Goal: Information Seeking & Learning: Learn about a topic

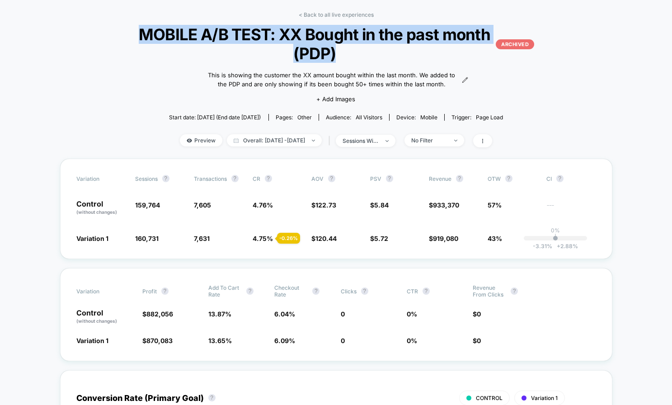
scroll to position [36, 0]
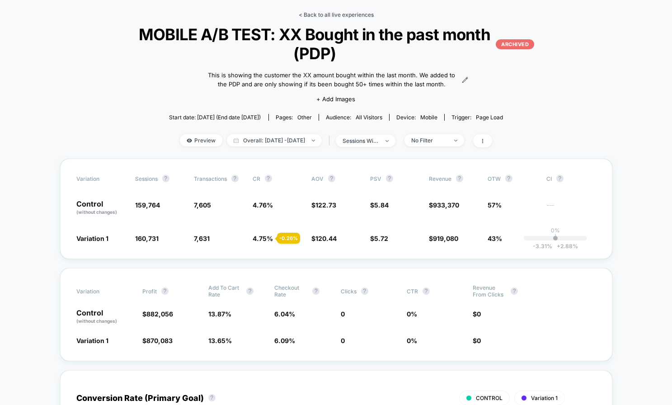
click at [314, 16] on link "< Back to all live experiences" at bounding box center [336, 14] width 75 height 7
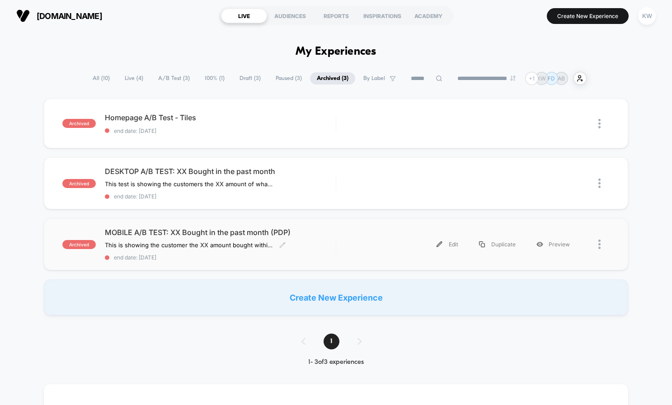
click at [161, 230] on span "MOBILE A/B TEST: XX Bought in the past month (PDP)" at bounding box center [220, 232] width 231 height 9
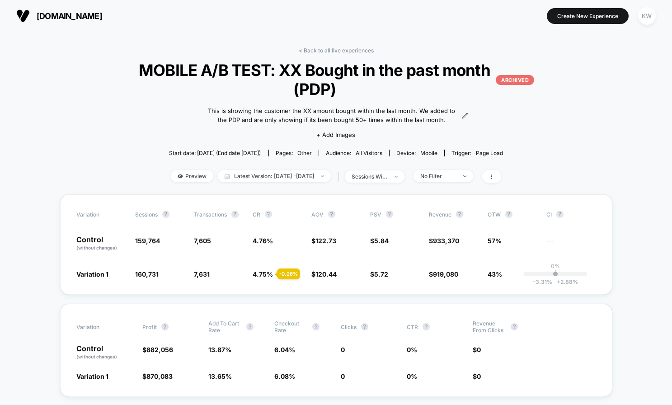
click at [238, 74] on span "MOBILE A/B TEST: XX Bought in the past month (PDP) ARCHIVED" at bounding box center [336, 80] width 397 height 38
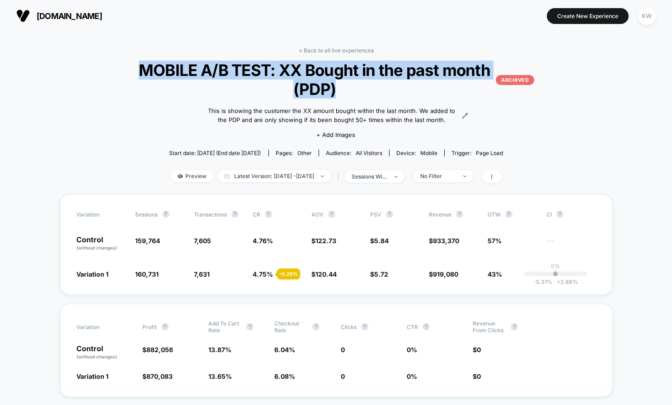
click at [238, 74] on span "MOBILE A/B TEST: XX Bought in the past month (PDP) ARCHIVED" at bounding box center [336, 80] width 397 height 38
copy span "MOBILE A/B TEST: XX Bought in the past month (PDP)"
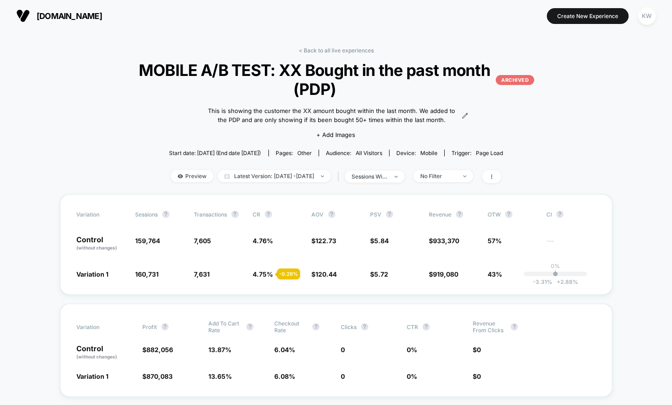
click at [324, 53] on link "< Back to all live experiences" at bounding box center [336, 50] width 75 height 7
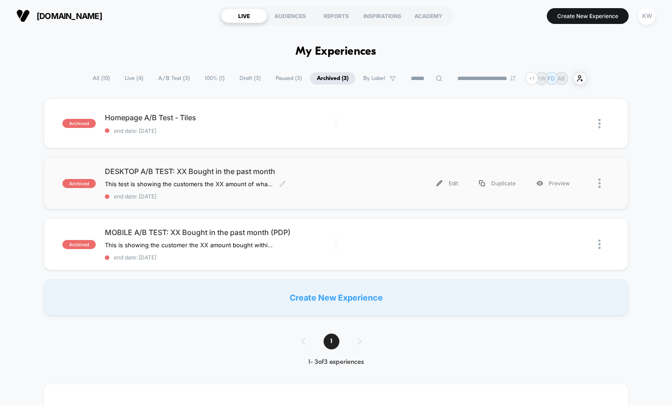
click at [222, 174] on span "DESKTOP A/B TEST: XX Bought in the past month" at bounding box center [220, 171] width 231 height 9
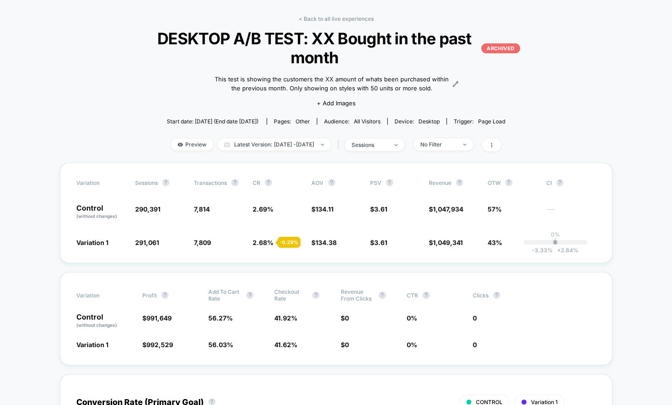
scroll to position [32, 0]
click at [281, 145] on span "Latest Version: [DATE] - [DATE]" at bounding box center [274, 144] width 113 height 12
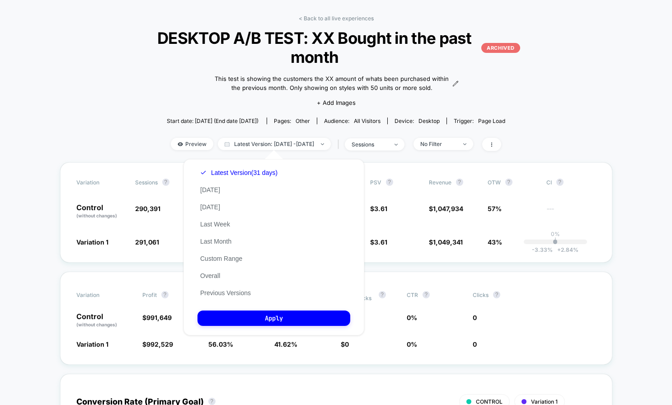
click at [224, 281] on div "Latest Version (31 days) [DATE] [DATE] Last Week Last Month Custom Range Overal…" at bounding box center [238, 232] width 83 height 137
click at [221, 276] on button "Overall" at bounding box center [209, 275] width 25 height 8
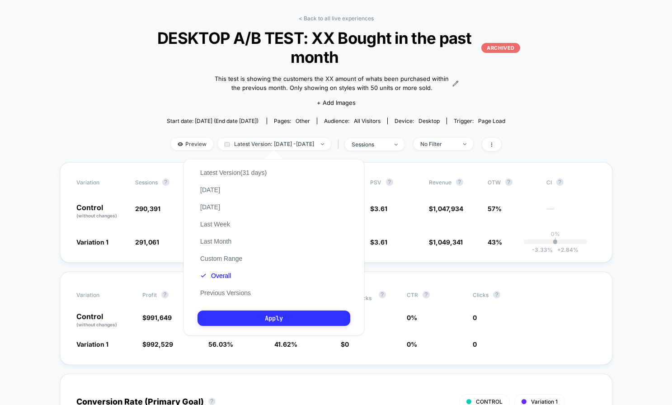
click at [240, 322] on button "Apply" at bounding box center [273, 317] width 153 height 15
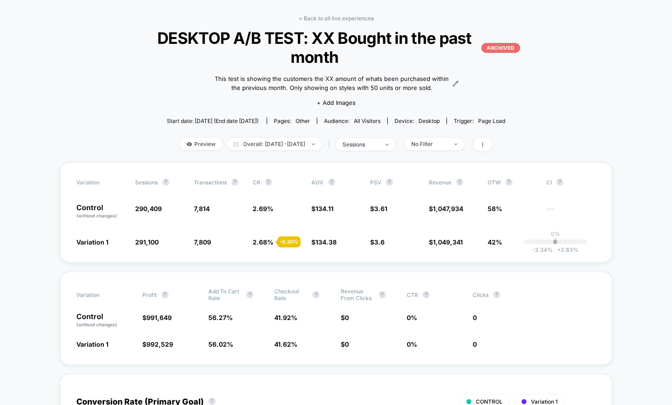
click at [305, 47] on span "DESKTOP A/B TEST: XX Bought in the past month ARCHIVED" at bounding box center [336, 47] width 368 height 38
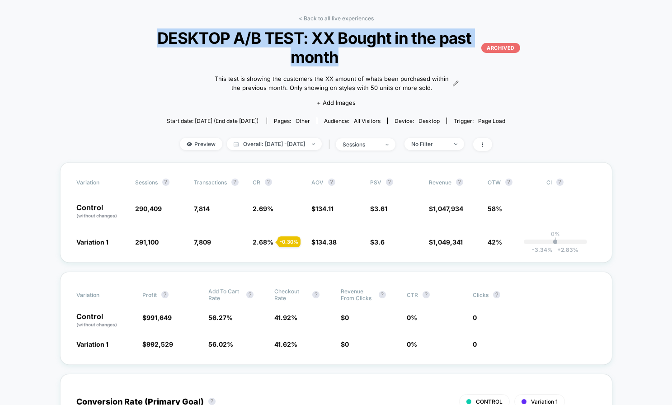
click at [305, 47] on span "DESKTOP A/B TEST: XX Bought in the past month ARCHIVED" at bounding box center [336, 47] width 368 height 38
copy span "DESKTOP A/B TEST: XX Bought in the past month"
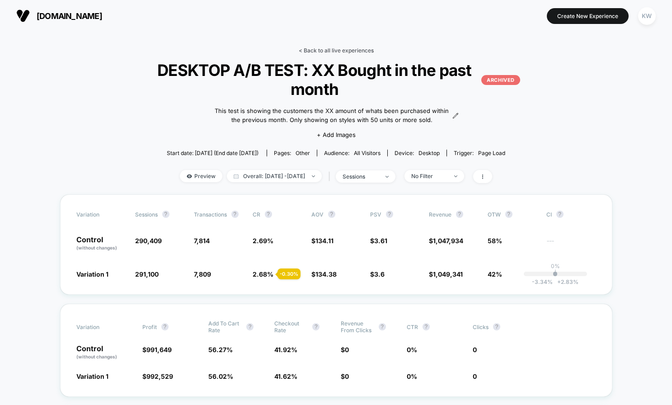
click at [316, 51] on link "< Back to all live experiences" at bounding box center [336, 50] width 75 height 7
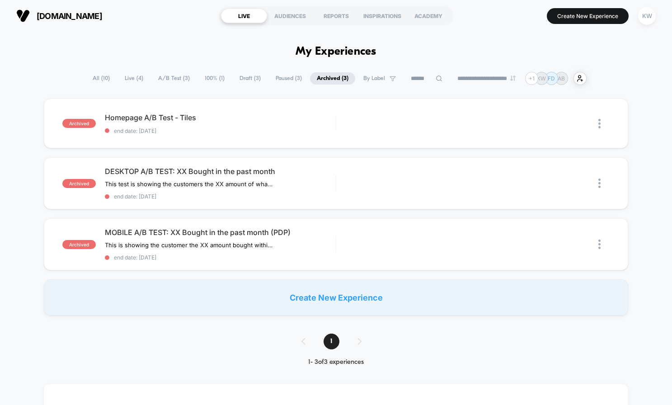
click at [272, 78] on span "Paused ( 3 )" at bounding box center [289, 78] width 40 height 12
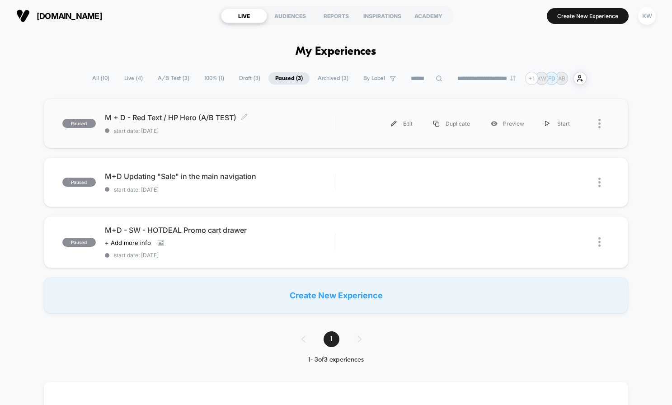
click at [323, 128] on span "start date: [DATE]" at bounding box center [220, 130] width 231 height 7
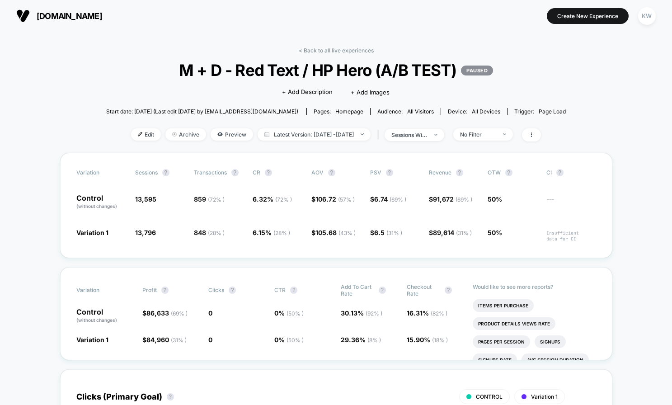
click at [286, 70] on span "M + D - Red Text / HP Hero (A/B TEST) PAUSED" at bounding box center [335, 70] width 413 height 19
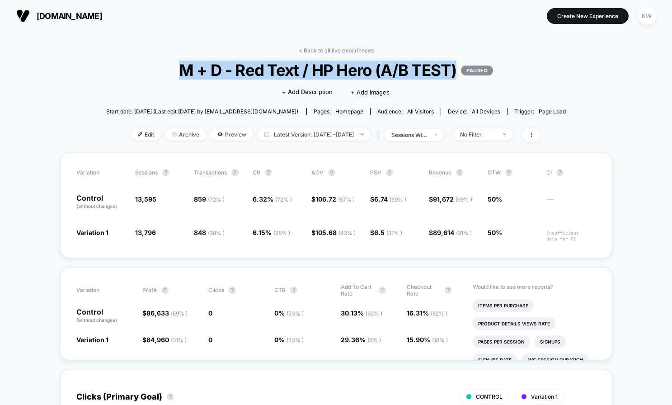
click at [286, 70] on span "M + D - Red Text / HP Hero (A/B TEST) PAUSED" at bounding box center [335, 70] width 413 height 19
copy span "M + D - Red Text / HP Hero (A/B TEST)"
click at [269, 136] on span "Latest Version: [DATE] - [DATE]" at bounding box center [313, 134] width 113 height 12
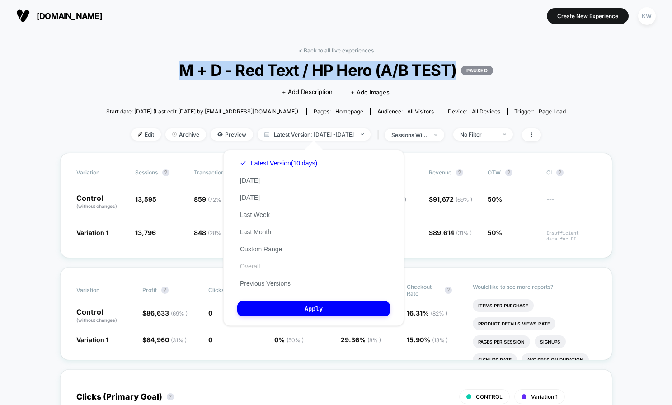
click at [258, 265] on button "Overall" at bounding box center [249, 266] width 25 height 8
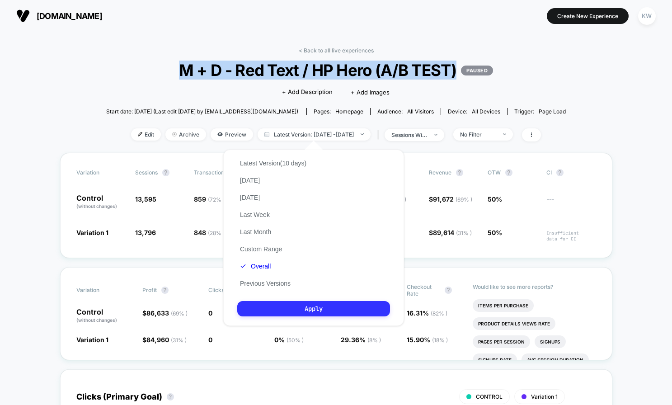
click at [273, 309] on button "Apply" at bounding box center [313, 308] width 153 height 15
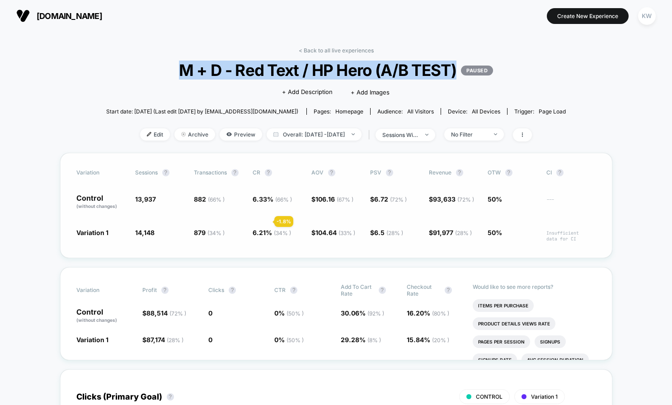
scroll to position [2, 0]
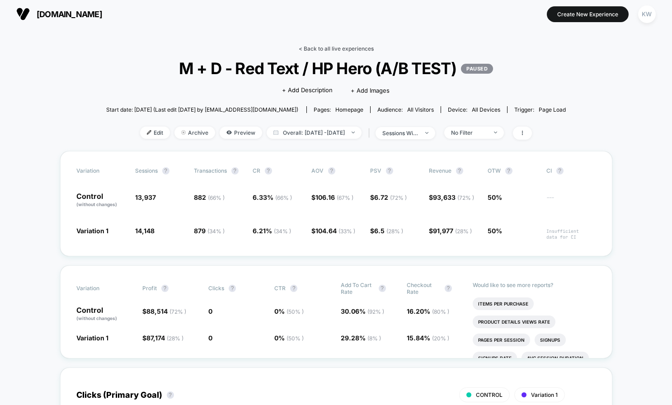
click at [330, 50] on link "< Back to all live experiences" at bounding box center [336, 48] width 75 height 7
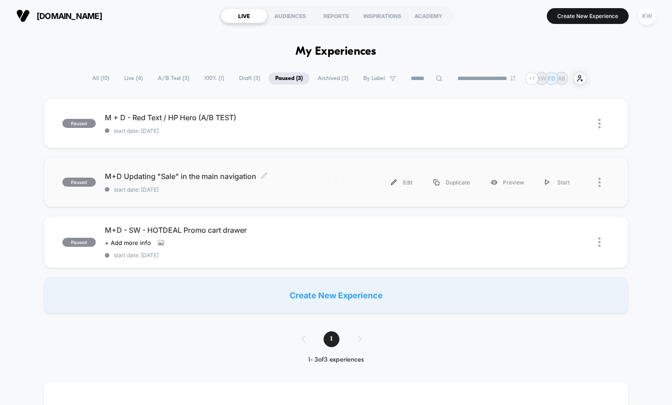
click at [199, 184] on div "M+D Updating "Sale" in the main navigation Click to edit experience details Cli…" at bounding box center [220, 182] width 231 height 21
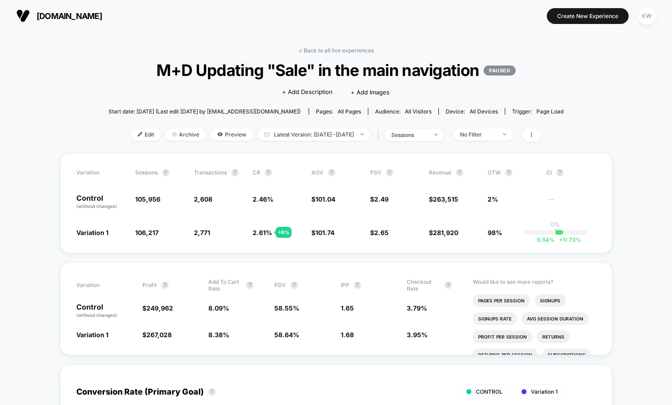
click at [294, 65] on span "M+D Updating "Sale" in the main navigation PAUSED" at bounding box center [335, 70] width 409 height 19
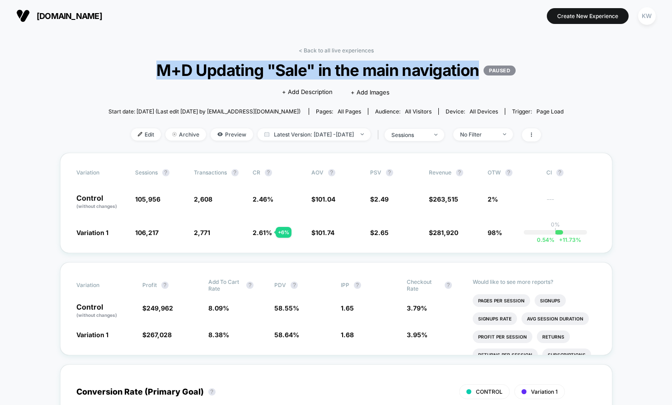
click at [294, 65] on span "M+D Updating "Sale" in the main navigation PAUSED" at bounding box center [335, 70] width 409 height 19
copy span "M+D Updating "Sale" in the main navigation"
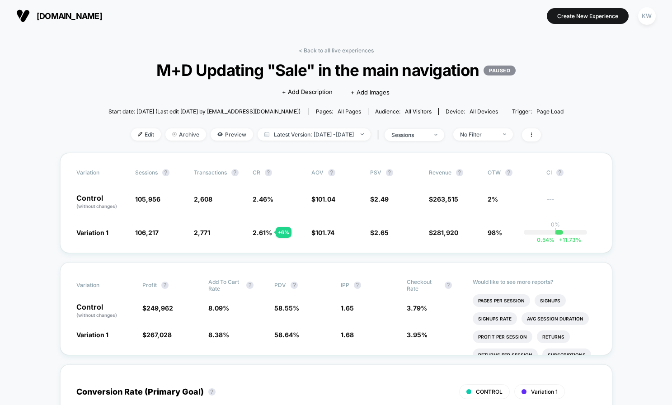
click at [268, 141] on div "Edit Archive Preview Latest Version: [DATE] - [DATE] | sessions No Filter" at bounding box center [335, 134] width 455 height 13
click at [268, 133] on span "Latest Version: [DATE] - [DATE]" at bounding box center [313, 134] width 113 height 12
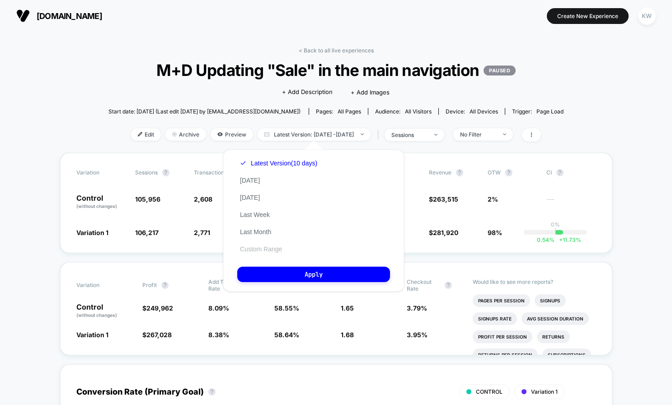
click at [261, 248] on button "Custom Range" at bounding box center [260, 249] width 47 height 8
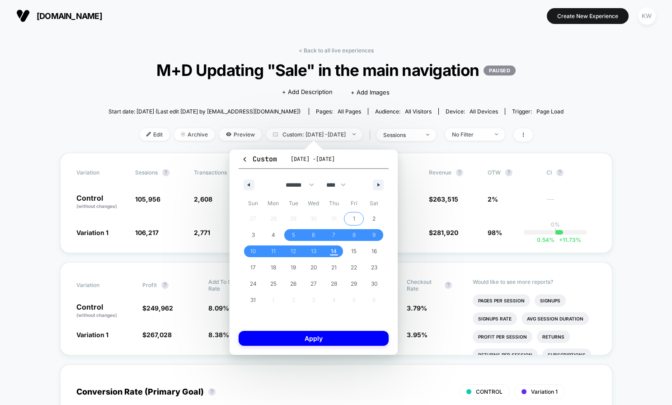
click at [351, 219] on span "1" at bounding box center [354, 219] width 20 height 12
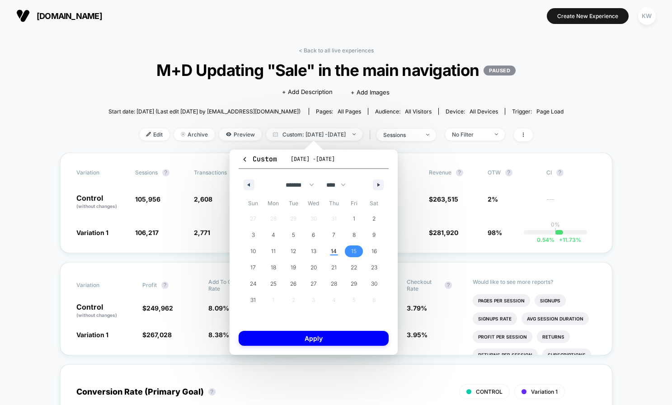
click at [348, 252] on span "15" at bounding box center [354, 251] width 20 height 12
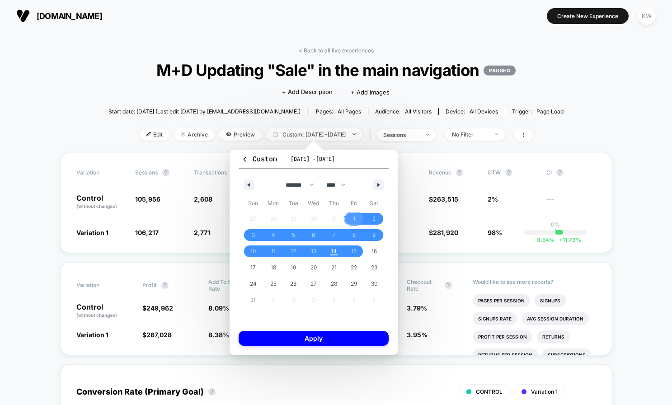
click at [356, 218] on span "1" at bounding box center [354, 219] width 20 height 12
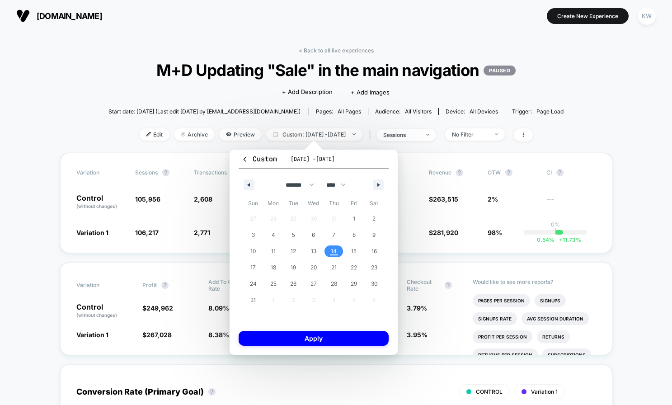
click at [335, 257] on span "14" at bounding box center [334, 251] width 6 height 16
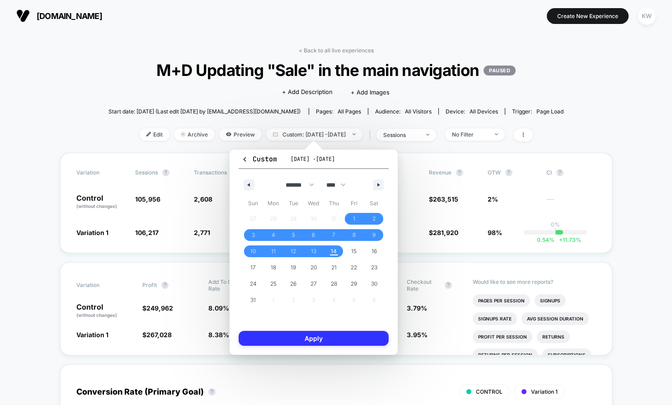
click at [320, 342] on button "Apply" at bounding box center [313, 338] width 150 height 15
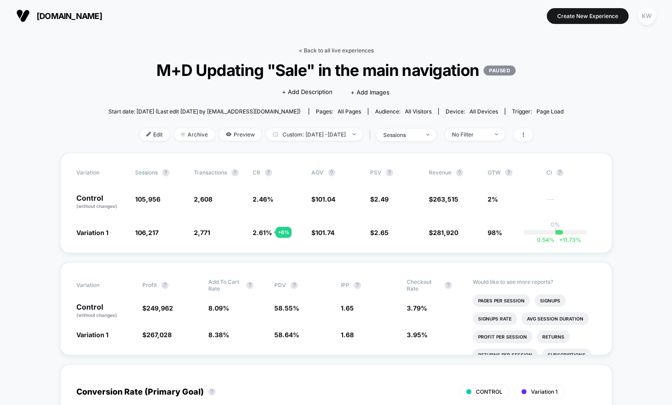
click at [326, 49] on link "< Back to all live experiences" at bounding box center [336, 50] width 75 height 7
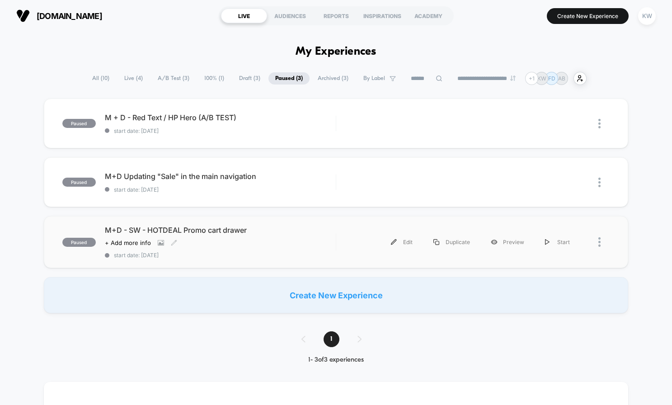
click at [228, 231] on span "M+D - SW - HOTDEAL Promo cart drawer" at bounding box center [220, 229] width 231 height 9
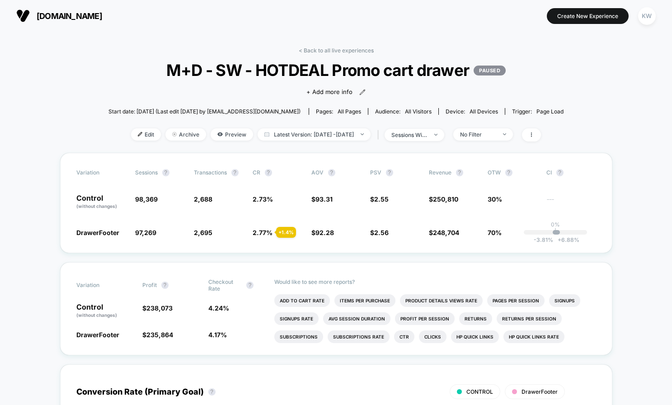
click at [266, 62] on span "M+D - SW - HOTDEAL Promo cart drawer PAUSED" at bounding box center [335, 70] width 409 height 19
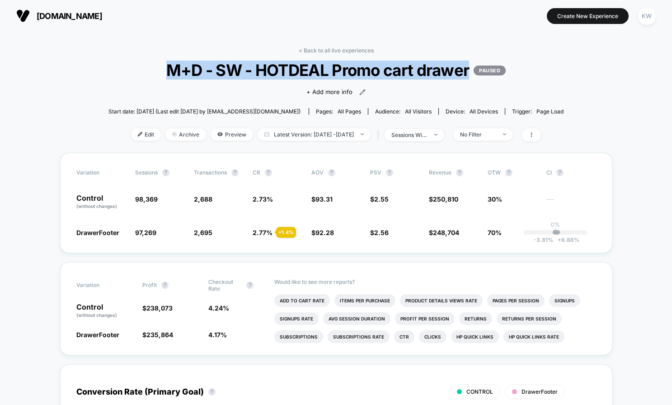
click at [266, 62] on span "M+D - SW - HOTDEAL Promo cart drawer PAUSED" at bounding box center [335, 70] width 409 height 19
copy span "M+D - SW - HOTDEAL Promo cart drawer"
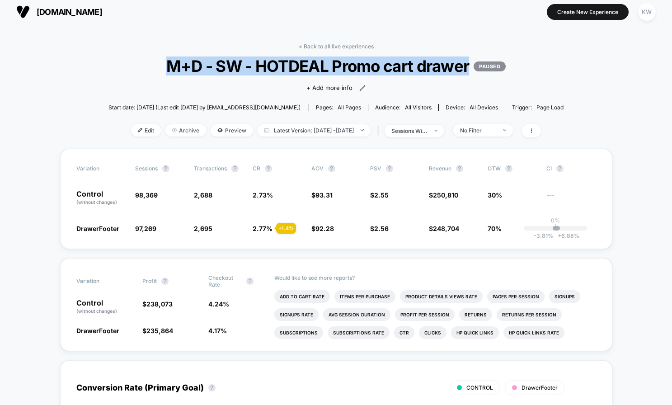
scroll to position [6, 0]
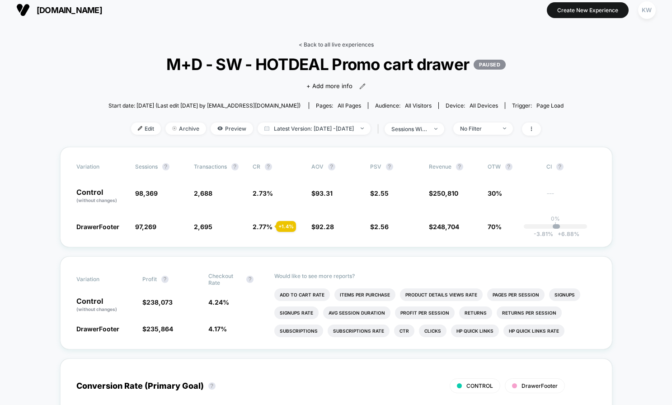
click at [354, 46] on link "< Back to all live experiences" at bounding box center [336, 44] width 75 height 7
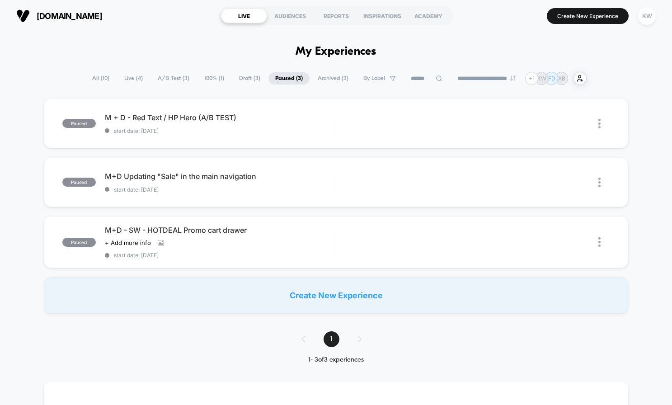
click at [328, 76] on span "Archived ( 3 )" at bounding box center [333, 78] width 44 height 12
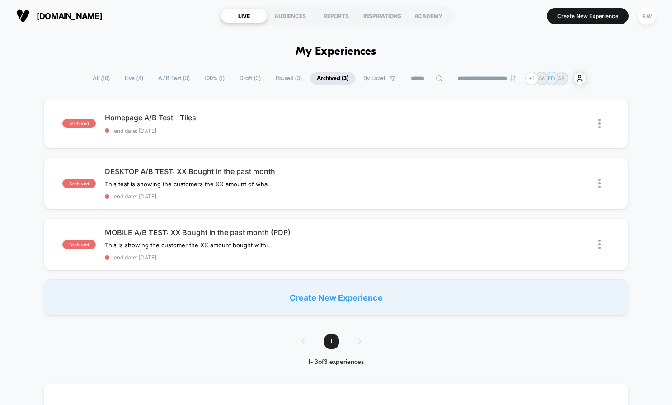
click at [273, 80] on span "Paused ( 3 )" at bounding box center [289, 78] width 40 height 12
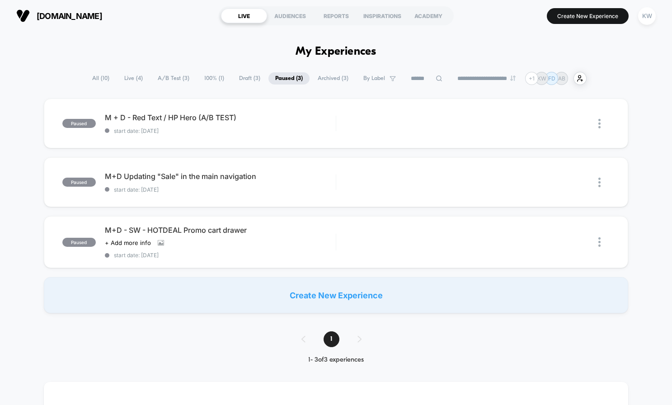
click at [243, 80] on span "Draft ( 3 )" at bounding box center [249, 78] width 35 height 12
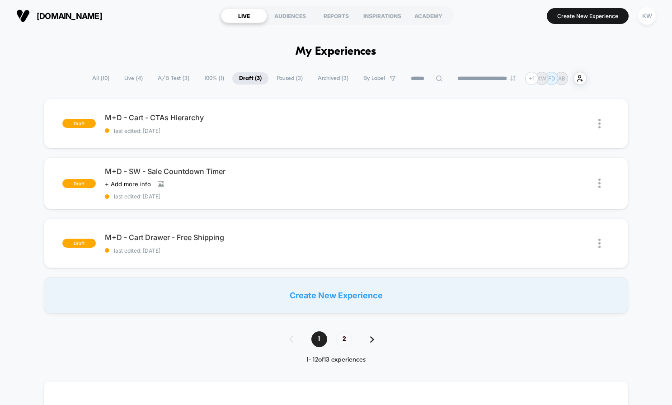
click at [195, 85] on div "**********" at bounding box center [335, 78] width 501 height 13
click at [202, 80] on span "100% ( 1 )" at bounding box center [213, 78] width 33 height 12
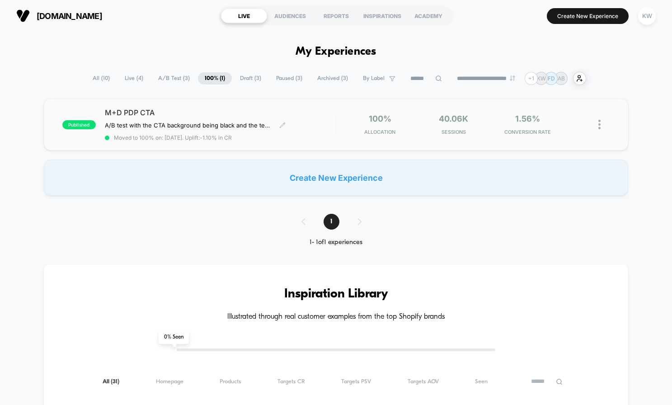
click at [145, 112] on span "M+D PDP CTA" at bounding box center [220, 112] width 231 height 9
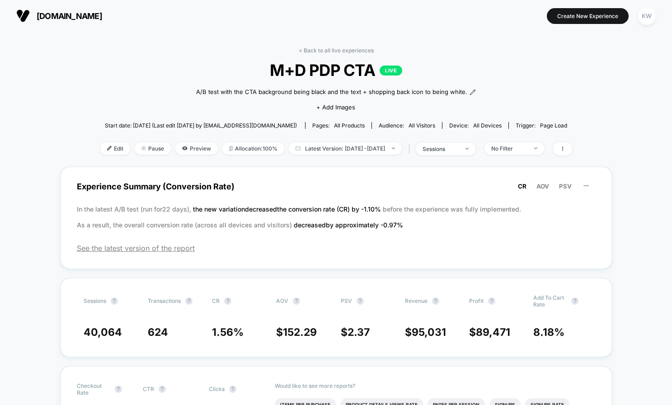
click at [298, 69] on span "M+D PDP CTA LIVE" at bounding box center [336, 70] width 425 height 19
copy span "M+D PDP CTA"
click at [320, 151] on span "Latest Version: [DATE] - [DATE]" at bounding box center [345, 148] width 113 height 12
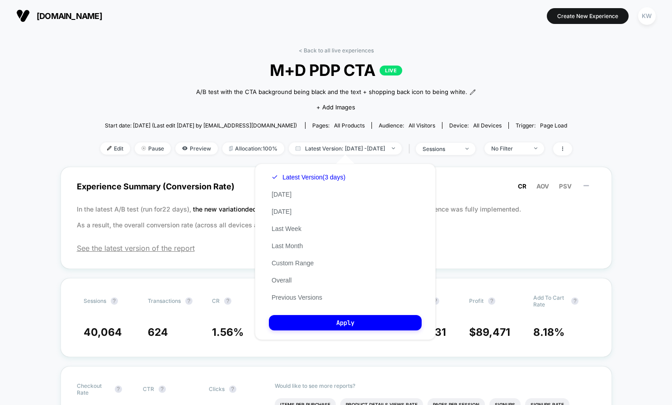
click at [301, 279] on div "Latest Version (3 days) [DATE] [DATE] Last Week Last Month Custom Range Overall…" at bounding box center [308, 236] width 79 height 137
click at [285, 279] on button "Overall" at bounding box center [281, 280] width 25 height 8
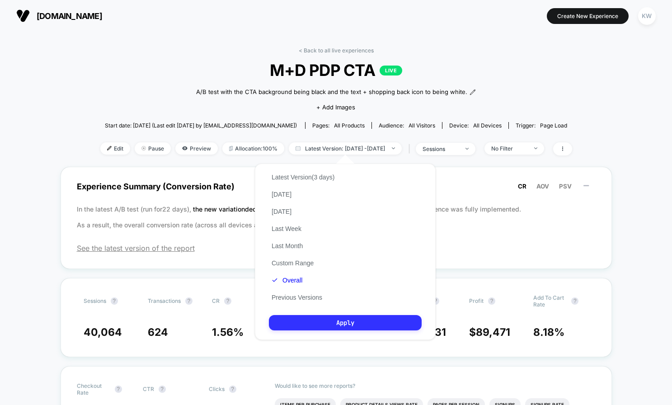
click at [293, 324] on button "Apply" at bounding box center [345, 322] width 153 height 15
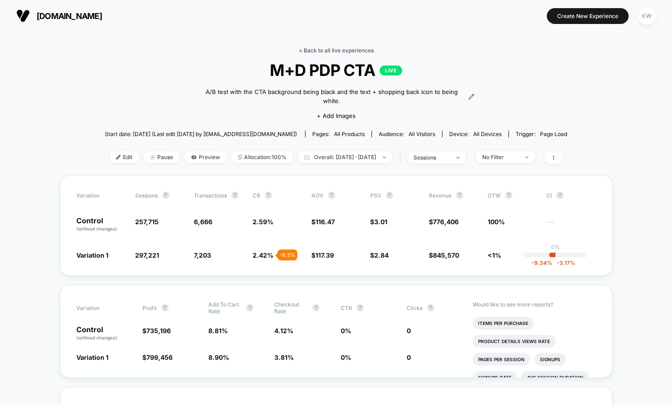
click at [327, 52] on link "< Back to all live experiences" at bounding box center [336, 50] width 75 height 7
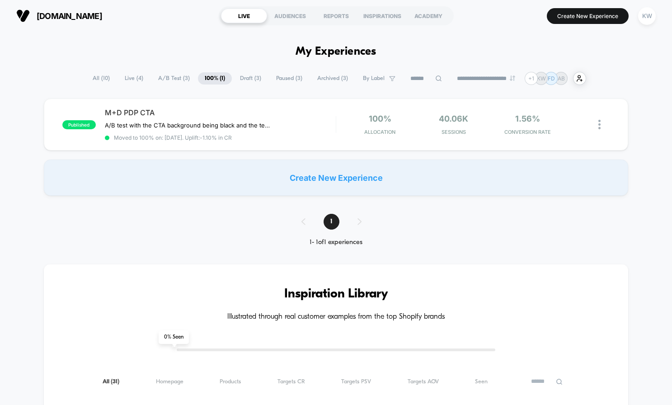
click at [162, 80] on span "A/B Test ( 3 )" at bounding box center [173, 78] width 45 height 12
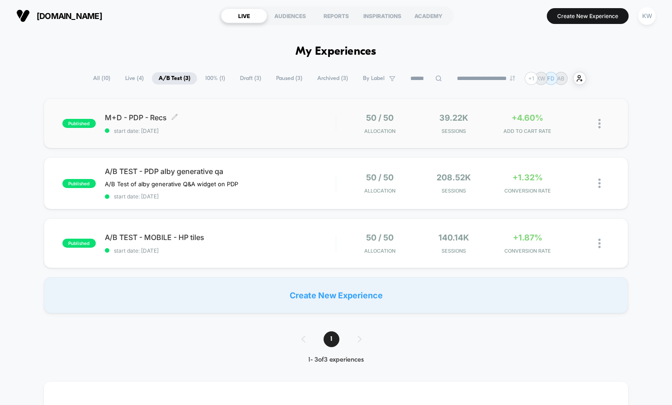
click at [150, 115] on span "M+D - PDP - Recs Click to edit experience details" at bounding box center [220, 117] width 231 height 9
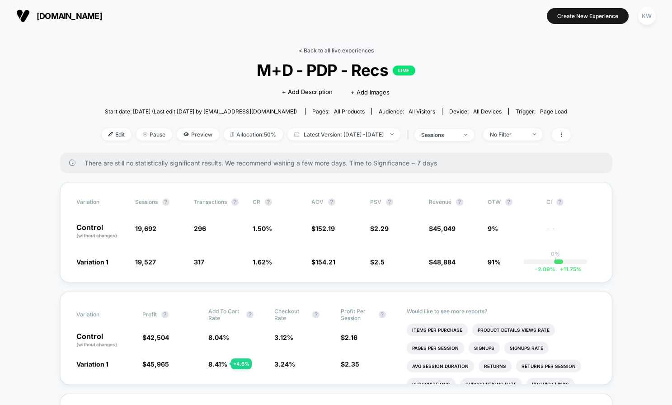
click at [340, 49] on link "< Back to all live experiences" at bounding box center [336, 50] width 75 height 7
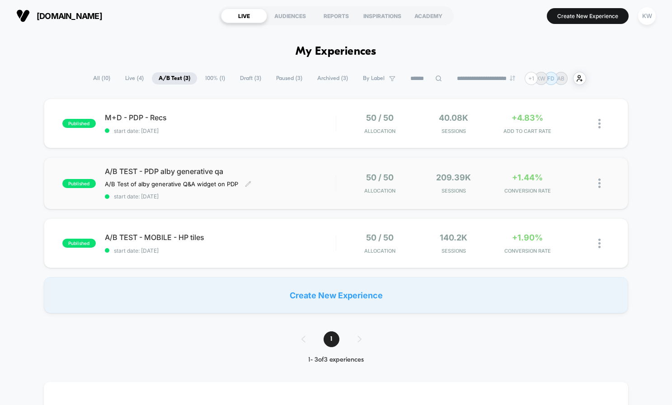
click at [198, 174] on span "A/B TEST - PDP alby generative qa" at bounding box center [220, 171] width 231 height 9
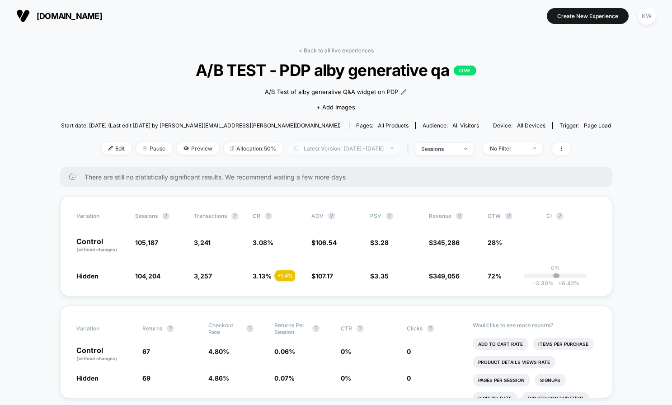
click at [378, 150] on span "Latest Version: [DATE] - [DATE]" at bounding box center [343, 148] width 113 height 12
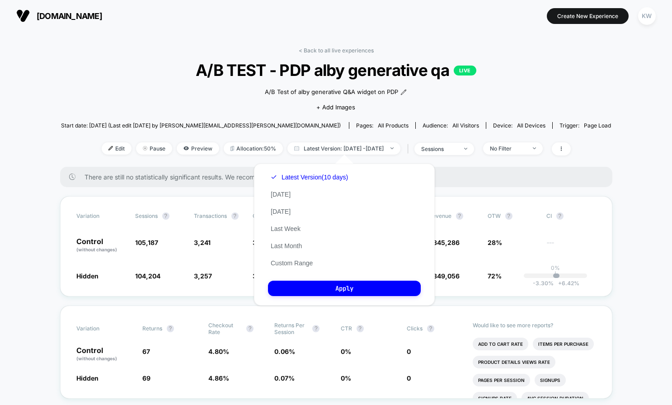
click at [233, 159] on div "< Back to all live experiences A/B TEST - PDP alby generative qa LIVE A/B Test …" at bounding box center [336, 107] width 550 height 120
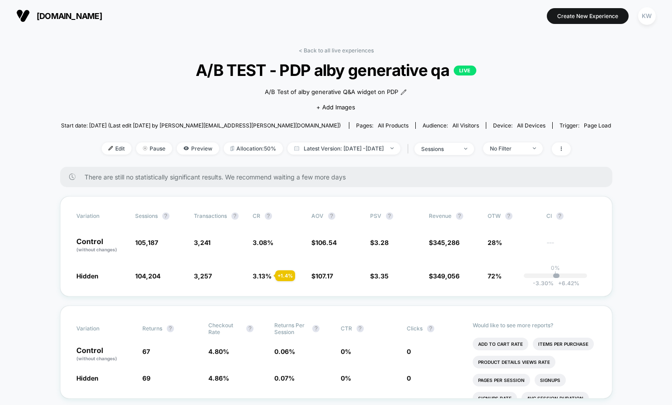
click at [268, 71] on span "A/B TEST - PDP alby generative qa LIVE" at bounding box center [336, 70] width 495 height 19
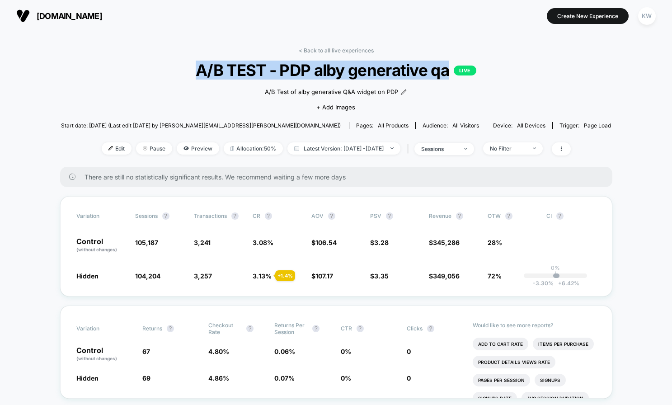
click at [268, 71] on span "A/B TEST - PDP alby generative qa LIVE" at bounding box center [336, 70] width 495 height 19
copy span "A/B TEST - PDP alby generative qa"
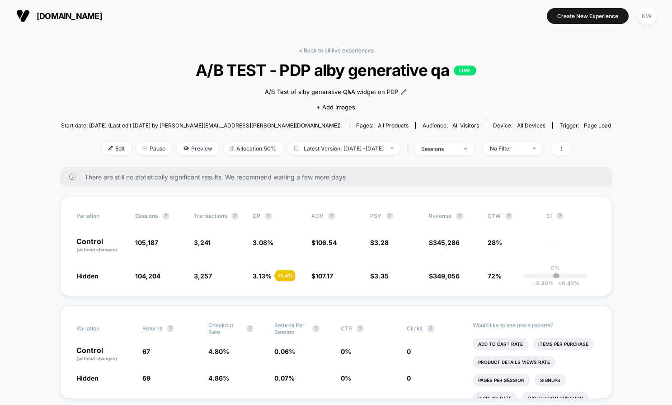
click at [352, 54] on div "< Back to all live experiences A/B TEST - PDP alby generative qa LIVE A/B Test …" at bounding box center [336, 107] width 550 height 120
click at [352, 47] on link "< Back to all live experiences" at bounding box center [336, 50] width 75 height 7
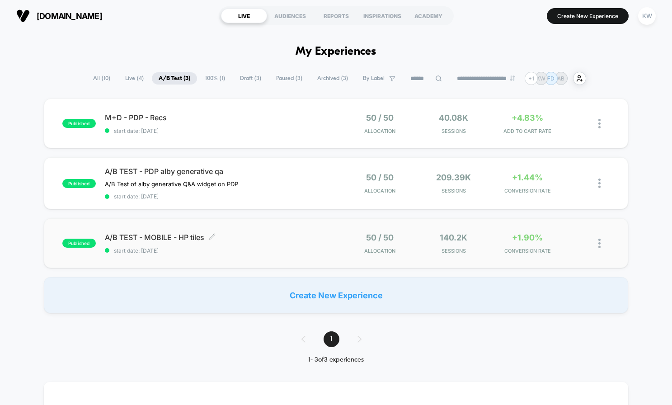
click at [238, 238] on span "A/B TEST - MOBILE - HP tiles Click to edit experience details" at bounding box center [220, 237] width 231 height 9
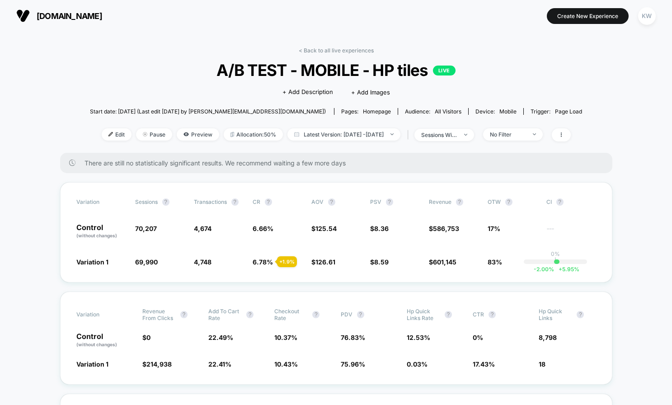
click at [249, 67] on span "A/B TEST - MOBILE - HP tiles LIVE" at bounding box center [336, 70] width 443 height 19
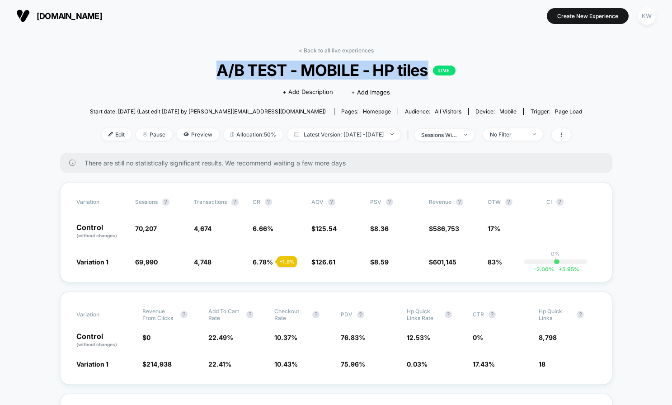
click at [249, 67] on span "A/B TEST - MOBILE - HP tiles LIVE" at bounding box center [336, 70] width 443 height 19
copy span "A/B TEST - MOBILE - HP tiles"
click at [351, 72] on span "A/B TEST - MOBILE - HP tiles LIVE" at bounding box center [336, 70] width 443 height 19
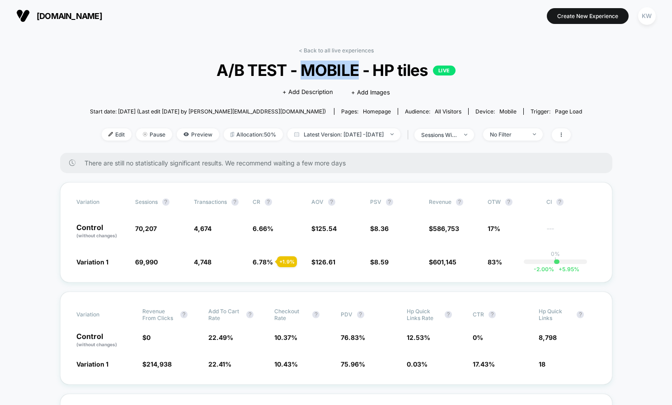
click at [351, 72] on span "A/B TEST - MOBILE - HP tiles LIVE" at bounding box center [336, 70] width 443 height 19
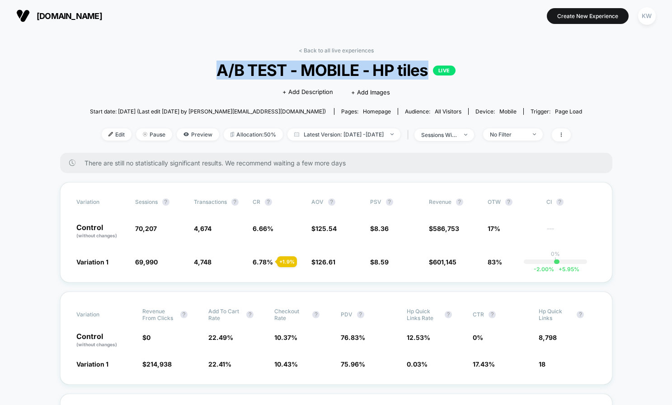
click at [351, 72] on span "A/B TEST - MOBILE - HP tiles LIVE" at bounding box center [336, 70] width 443 height 19
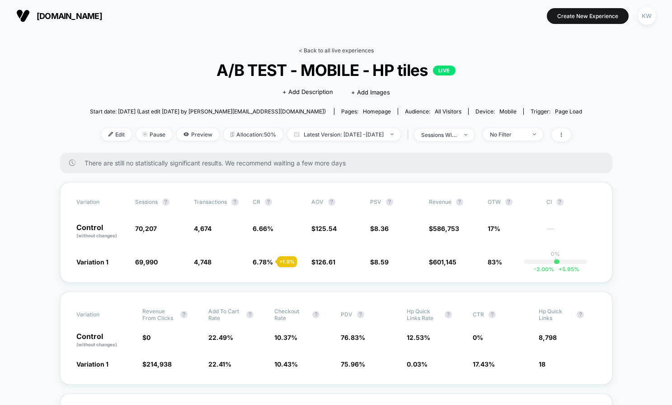
click at [338, 48] on link "< Back to all live experiences" at bounding box center [336, 50] width 75 height 7
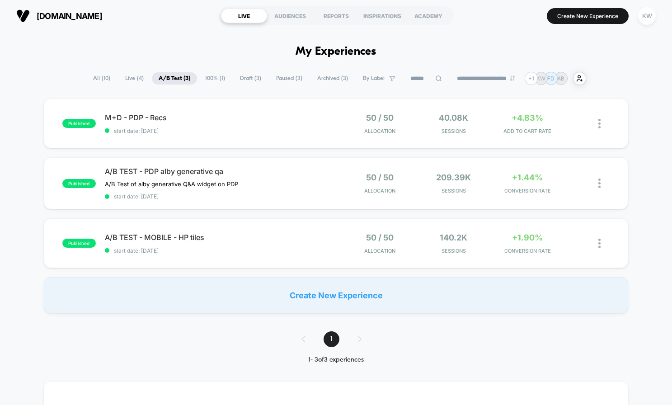
click at [124, 80] on span "Live ( 4 )" at bounding box center [134, 78] width 32 height 12
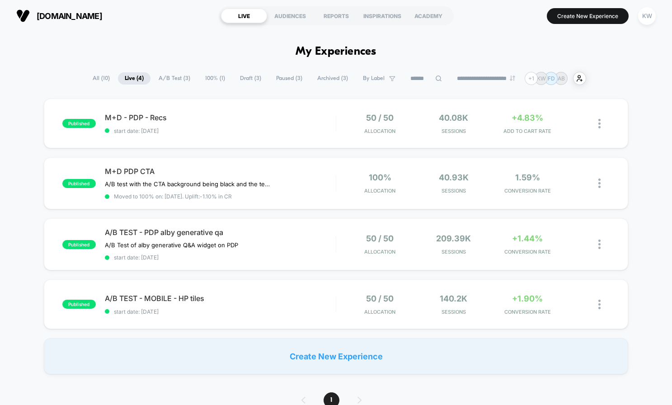
click at [316, 81] on span "Archived ( 3 )" at bounding box center [332, 78] width 44 height 12
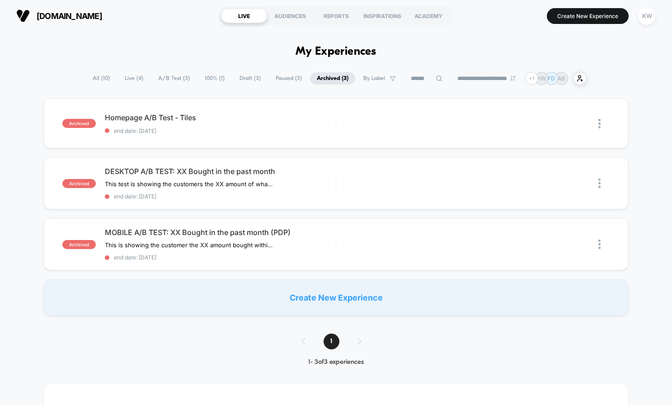
click at [276, 78] on span "Paused ( 3 )" at bounding box center [289, 78] width 40 height 12
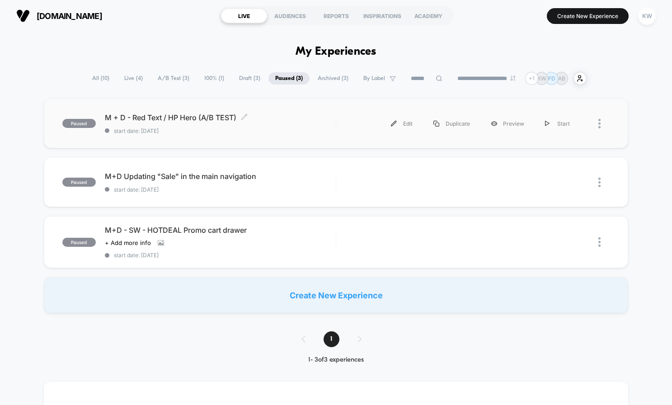
click at [186, 113] on span "M + D - Red Text / HP Hero (A/B TEST) Click to edit experience details" at bounding box center [220, 117] width 231 height 9
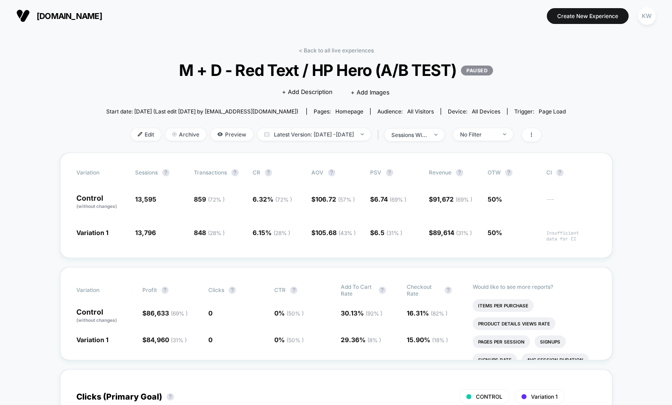
click at [248, 75] on span "M + D - Red Text / HP Hero (A/B TEST) PAUSED" at bounding box center [335, 70] width 413 height 19
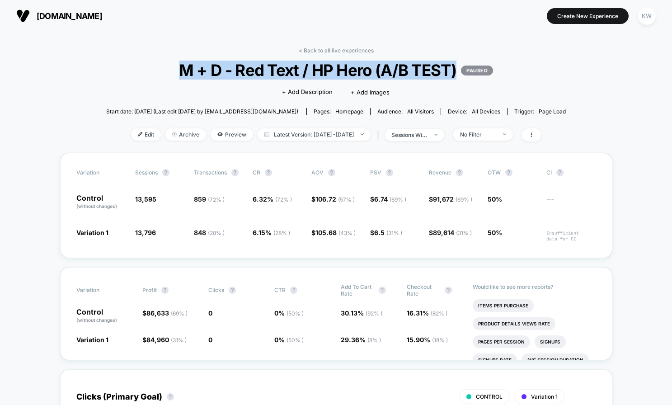
click at [248, 75] on span "M + D - Red Text / HP Hero (A/B TEST) PAUSED" at bounding box center [335, 70] width 413 height 19
copy span "M + D - Red Text / HP Hero (A/B TEST)"
